Goal: Information Seeking & Learning: Learn about a topic

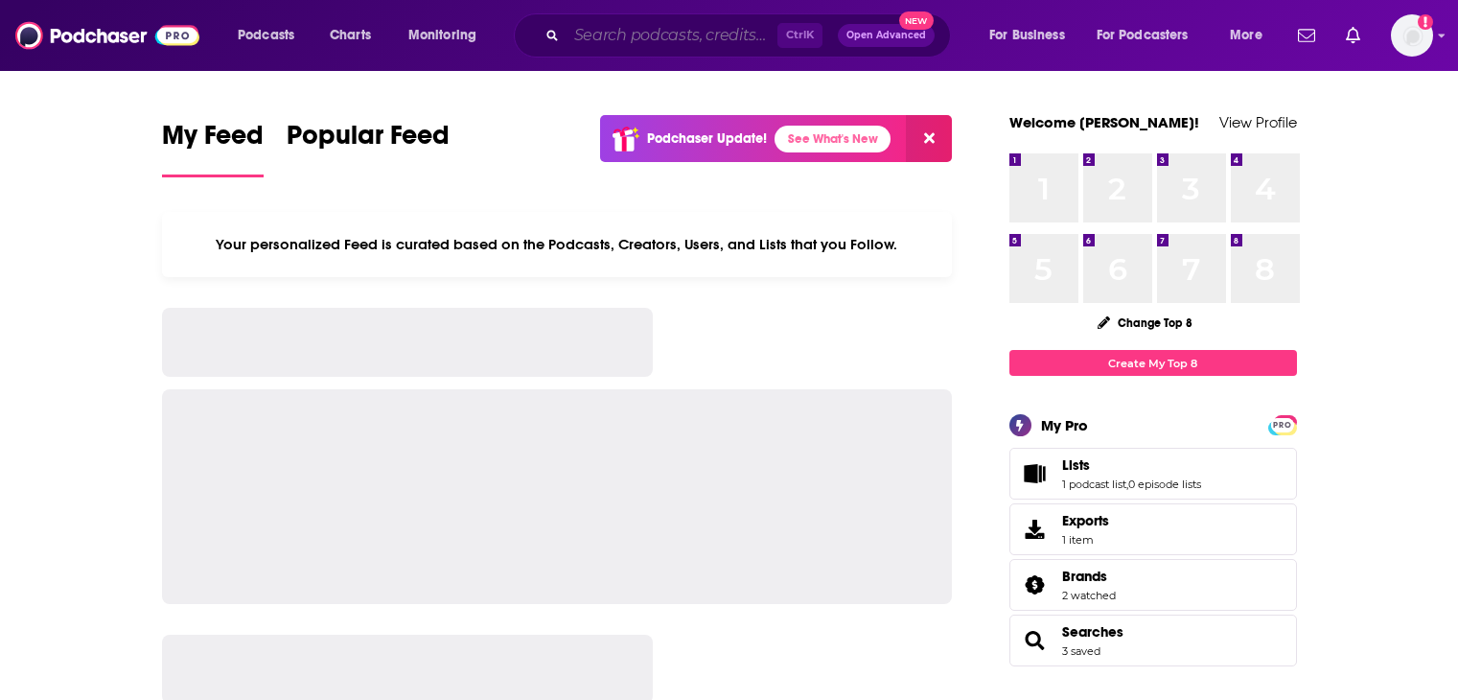
click at [669, 34] on input "Search podcasts, credits, & more..." at bounding box center [671, 35] width 211 height 31
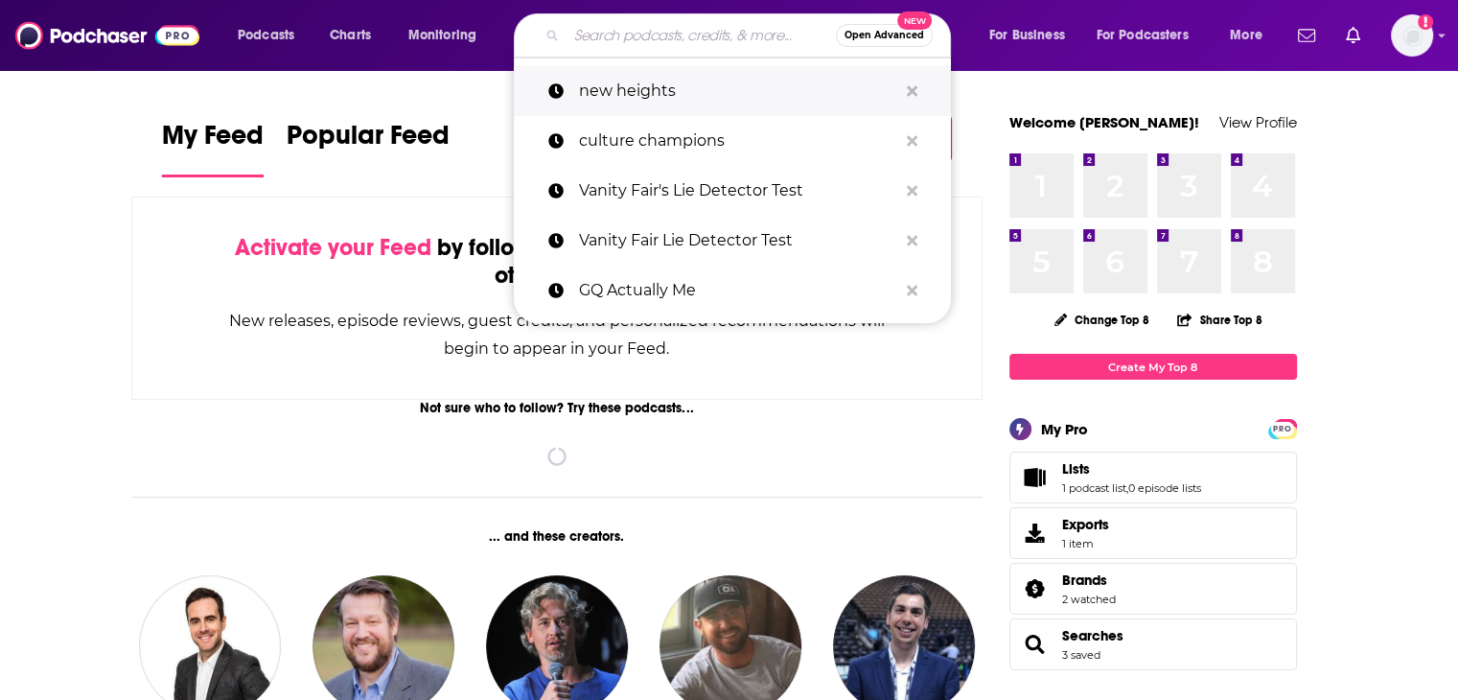
click at [633, 80] on p "new heights" at bounding box center [738, 91] width 318 height 50
type input "new heights"
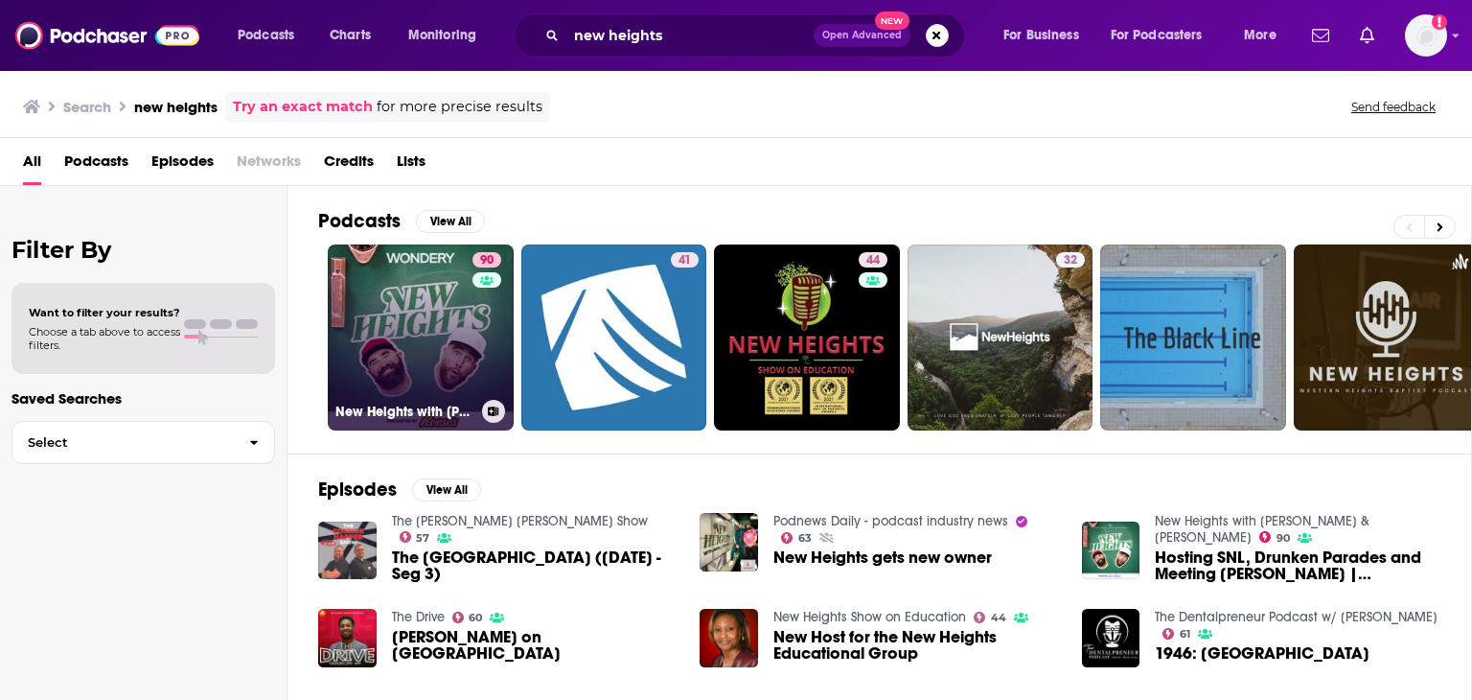
click at [422, 302] on link "90 [GEOGRAPHIC_DATA] with [PERSON_NAME] & [PERSON_NAME]" at bounding box center [421, 337] width 186 height 186
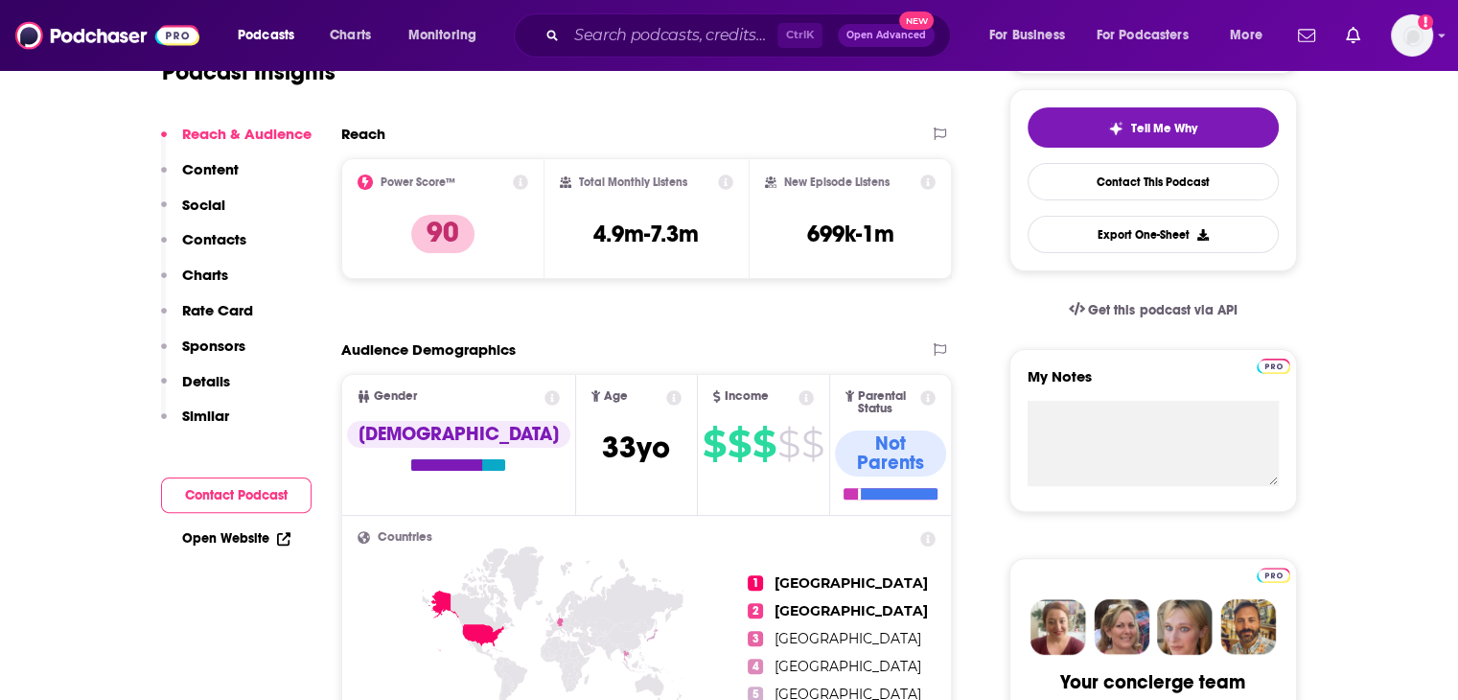
scroll to position [479, 0]
